Goal: Find specific page/section: Find specific page/section

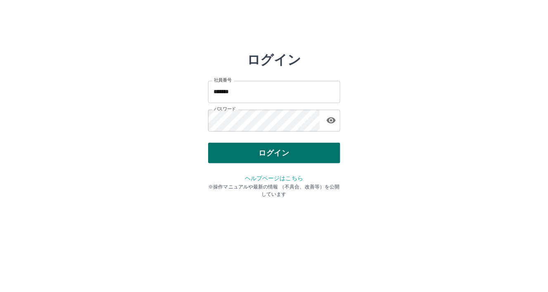
click at [226, 156] on button "ログイン" at bounding box center [274, 153] width 132 height 21
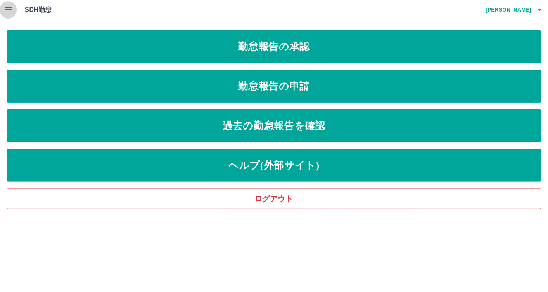
click at [10, 14] on icon "button" at bounding box center [8, 10] width 10 height 10
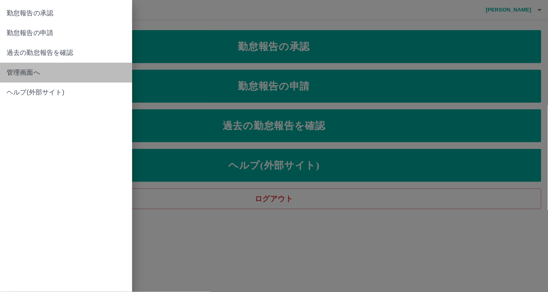
click at [27, 72] on span "管理画面へ" at bounding box center [66, 73] width 119 height 10
